Goal: Information Seeking & Learning: Check status

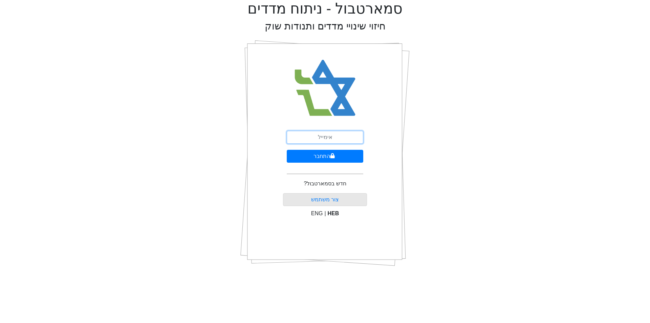
click at [327, 135] on input "email" at bounding box center [325, 137] width 76 height 13
type input "[EMAIL_ADDRESS][DOMAIN_NAME]"
click at [322, 155] on button "התחבר" at bounding box center [325, 156] width 76 height 13
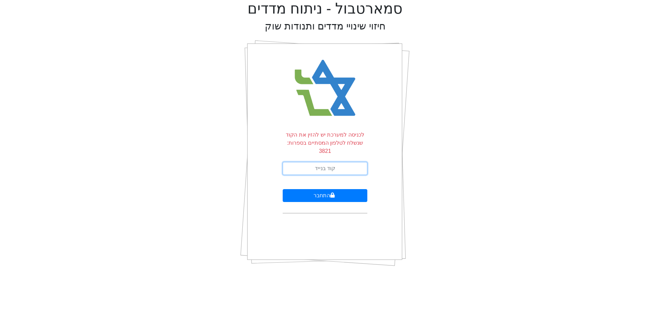
click at [320, 162] on input "text" at bounding box center [325, 168] width 85 height 13
type input "129656"
click at [319, 189] on button "התחבר" at bounding box center [325, 195] width 85 height 13
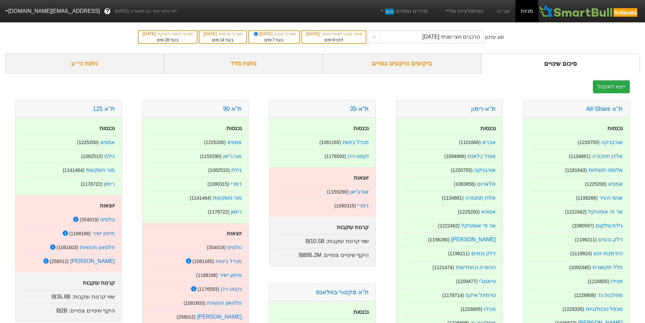
click at [414, 63] on div "ביקושים והיצעים צפויים" at bounding box center [402, 63] width 159 height 20
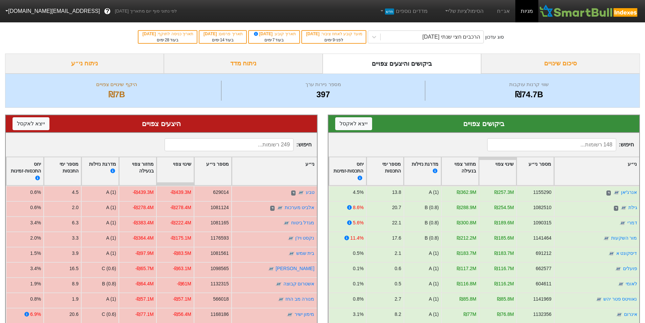
click at [568, 144] on input at bounding box center [551, 144] width 129 height 13
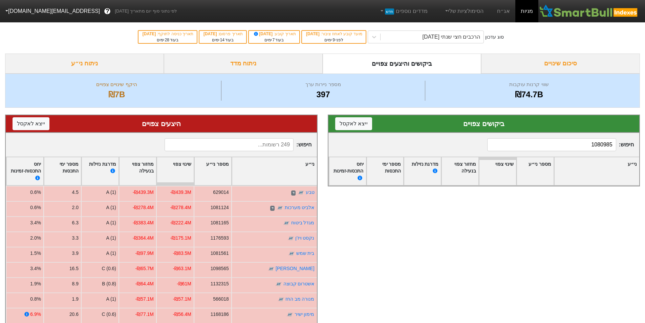
type input "1080985"
click at [255, 143] on input at bounding box center [228, 144] width 129 height 13
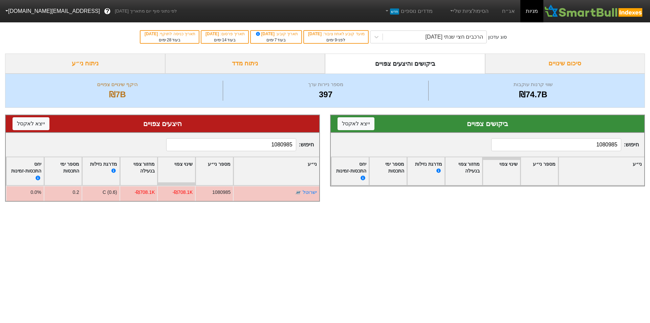
type input "1080985"
click at [550, 66] on div "סיכום שינויים" at bounding box center [565, 63] width 160 height 20
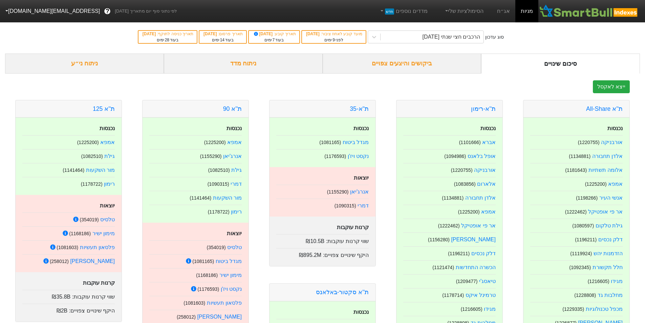
click at [407, 66] on div "ביקושים והיצעים צפויים" at bounding box center [402, 63] width 159 height 20
